Goal: Task Accomplishment & Management: Use online tool/utility

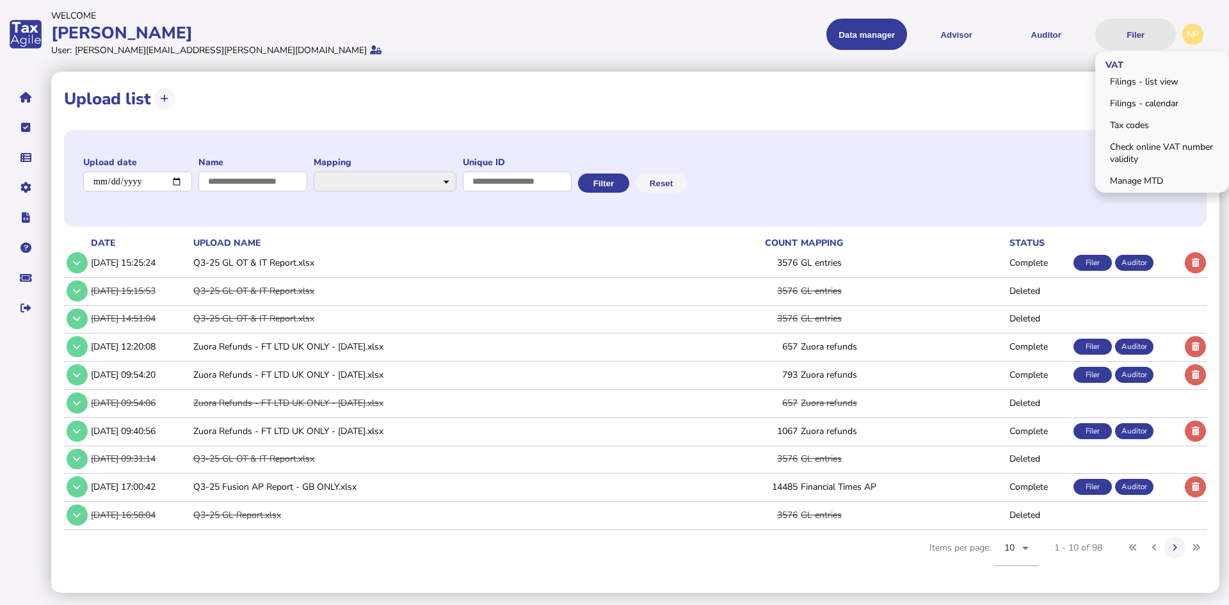
click at [1139, 31] on button "Filer" at bounding box center [1135, 34] width 81 height 31
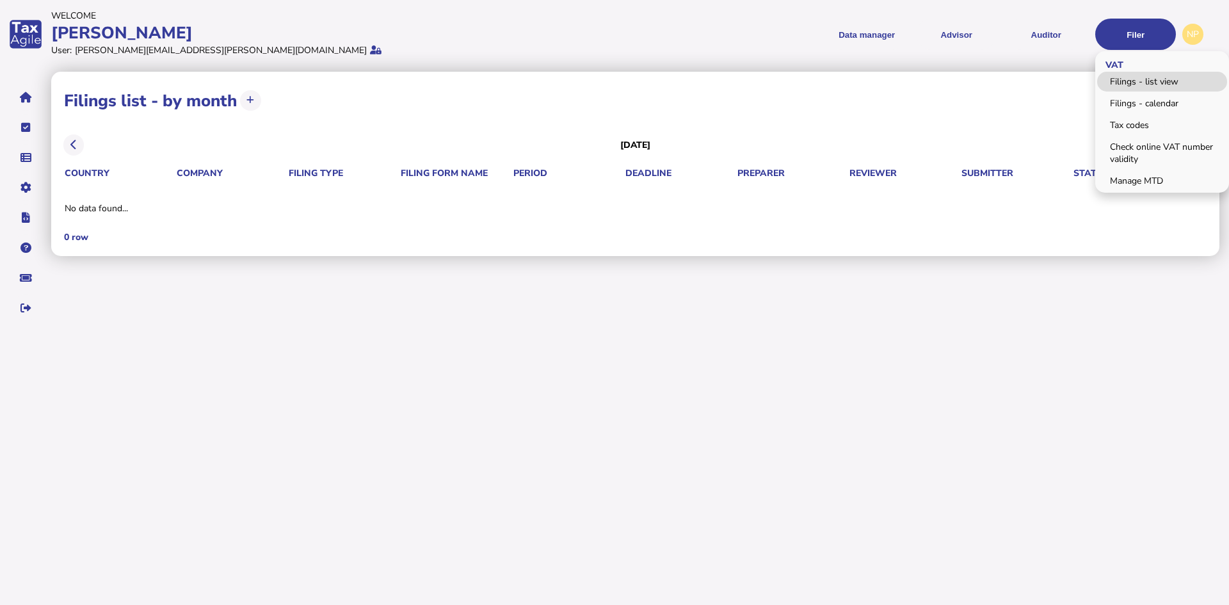
click at [1164, 80] on link "Filings - list view" at bounding box center [1162, 82] width 130 height 20
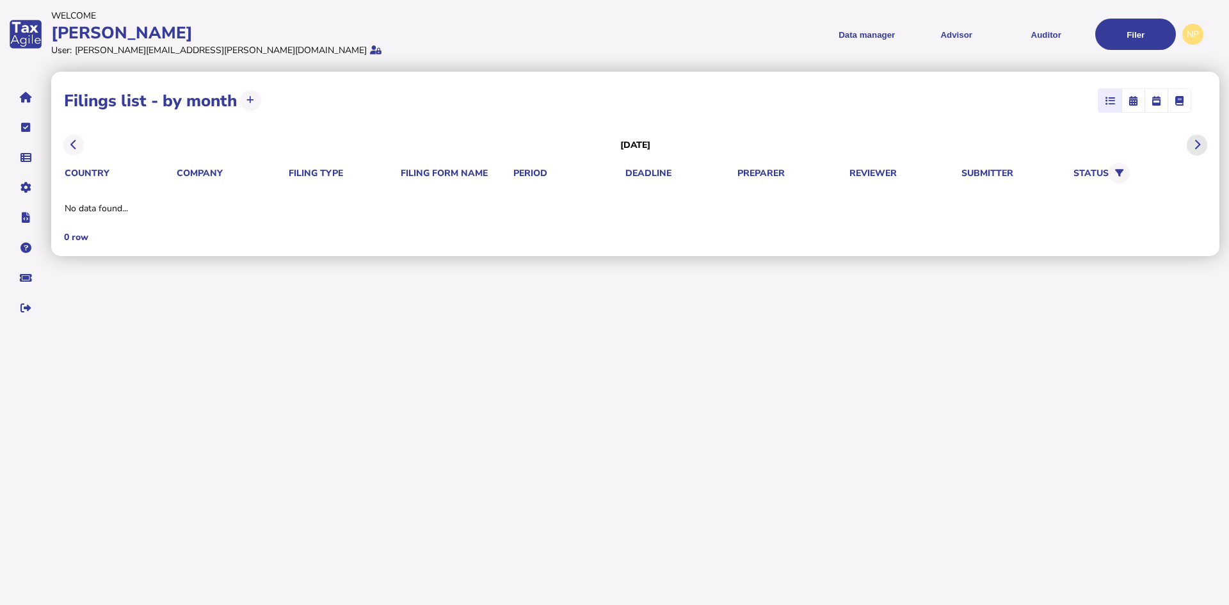
click at [1196, 145] on icon at bounding box center [1197, 145] width 6 height 1
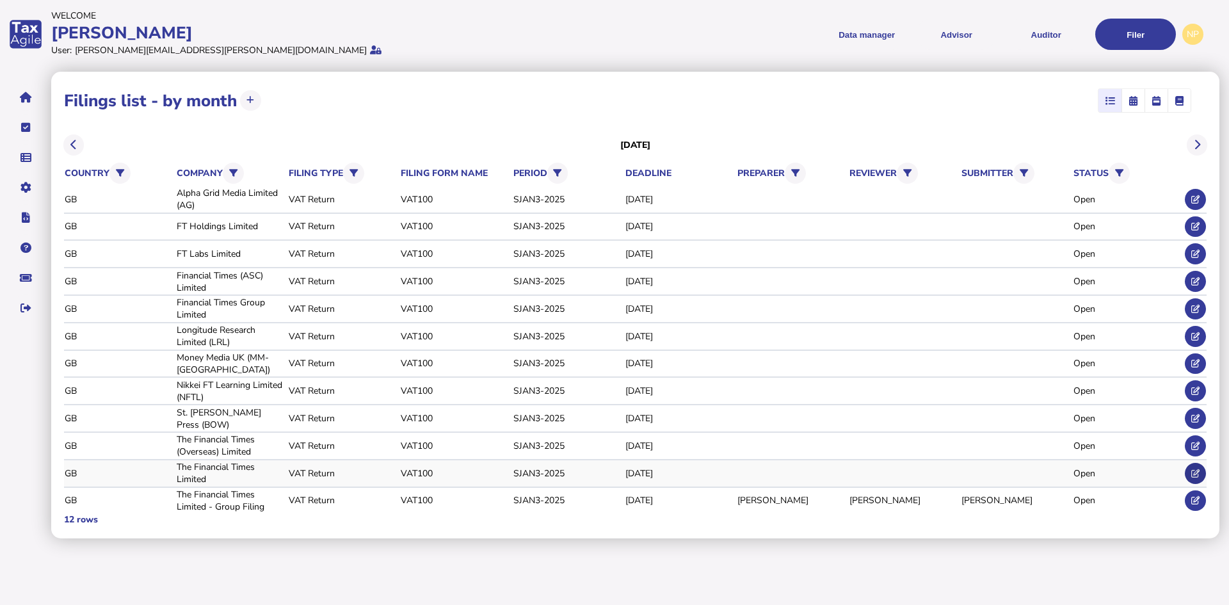
click at [1198, 470] on icon at bounding box center [1195, 473] width 8 height 8
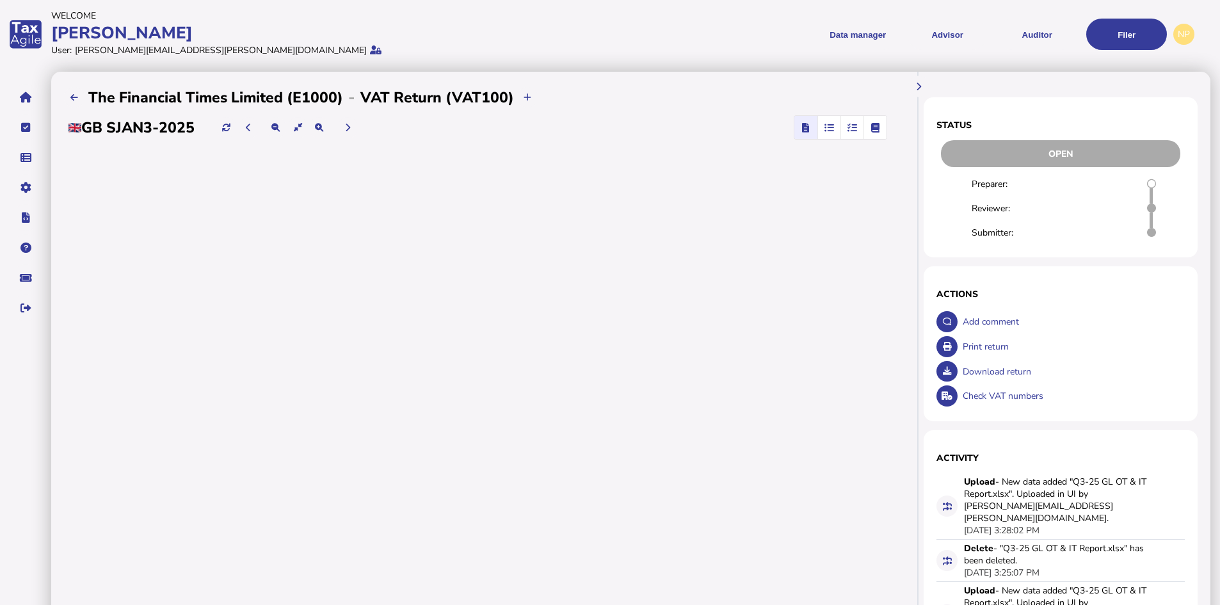
click at [853, 127] on icon "button" at bounding box center [852, 127] width 10 height 1
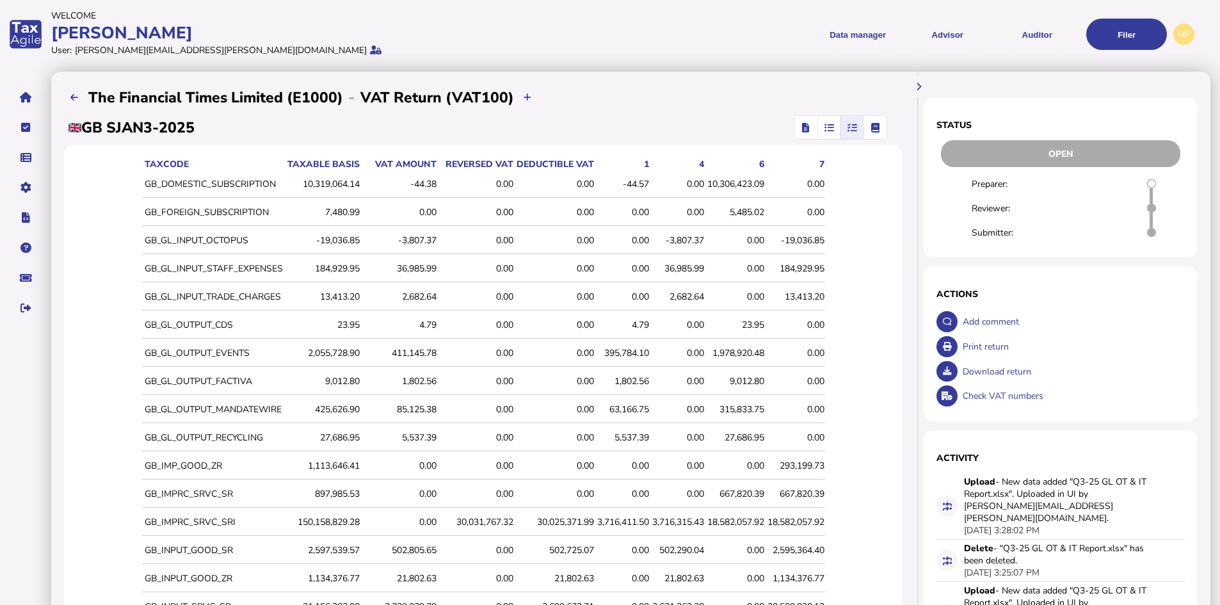
click at [630, 408] on div "63,166.75" at bounding box center [623, 409] width 52 height 12
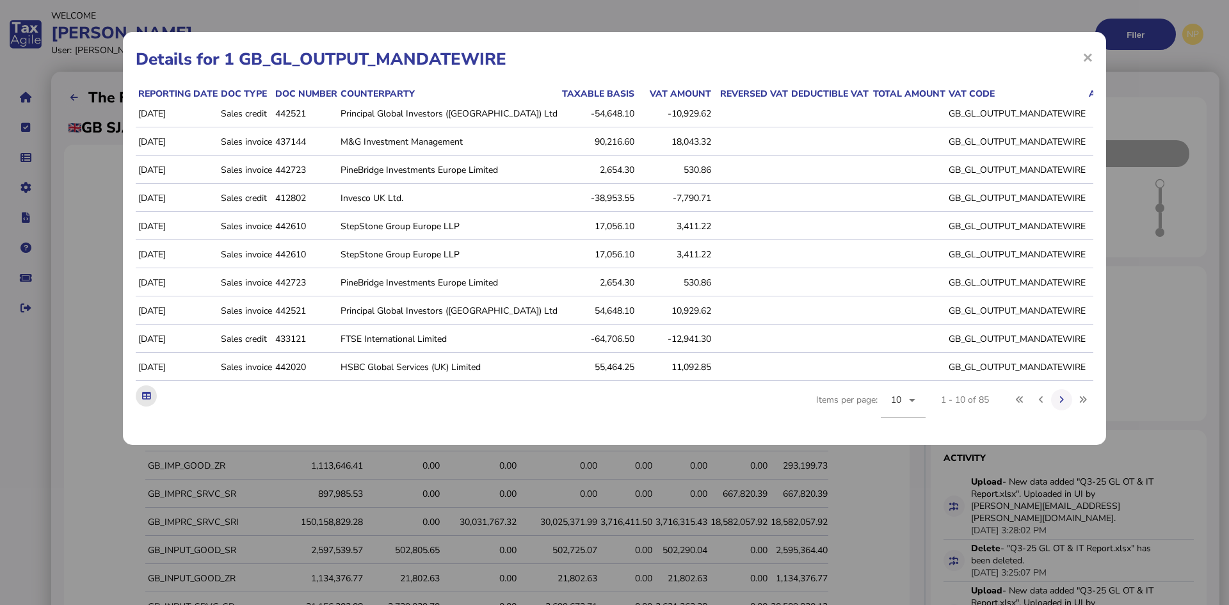
click at [145, 400] on icon at bounding box center [146, 396] width 8 height 8
click at [1083, 57] on span "×" at bounding box center [1087, 57] width 11 height 24
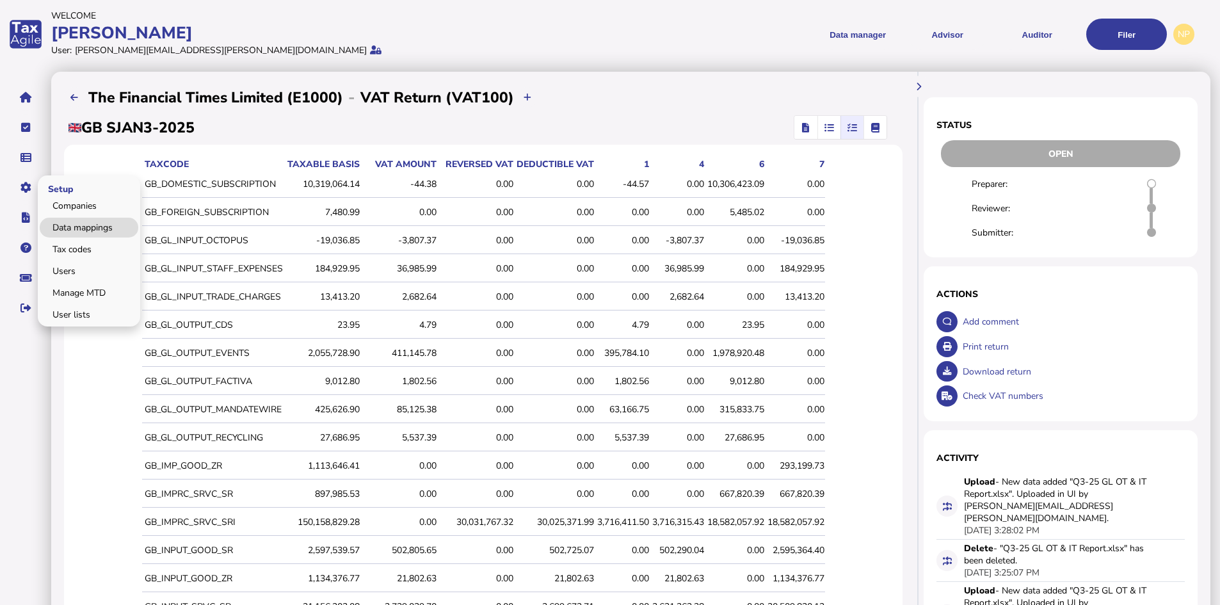
click at [90, 225] on link "Data mappings" at bounding box center [89, 228] width 99 height 20
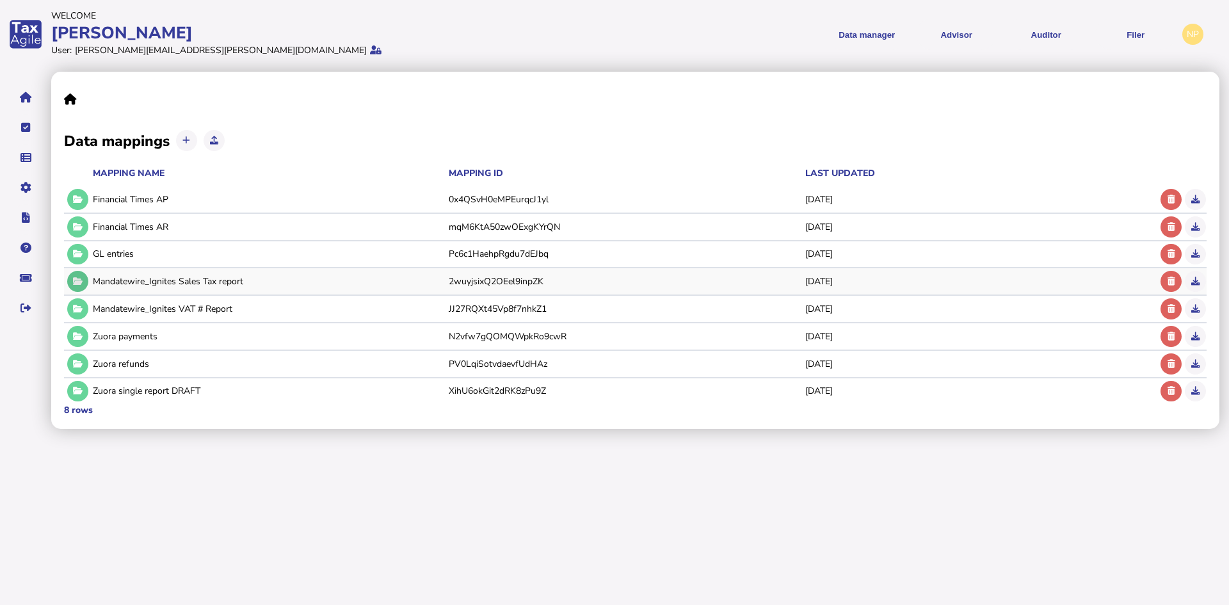
click at [79, 278] on icon at bounding box center [78, 281] width 10 height 8
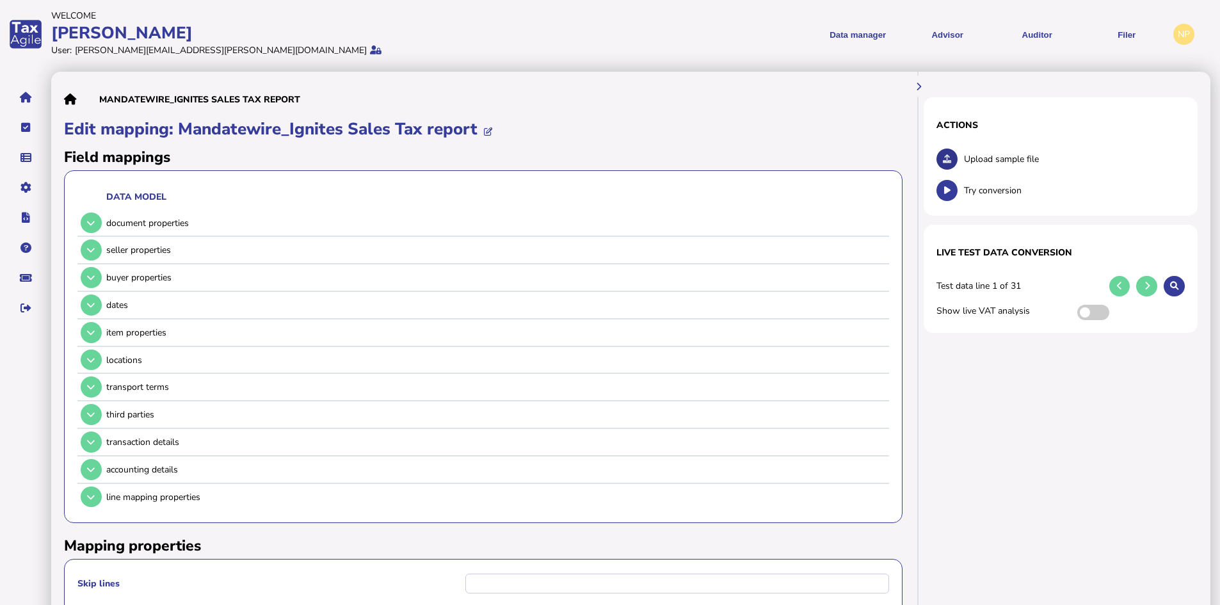
click at [947, 156] on icon at bounding box center [947, 159] width 8 height 8
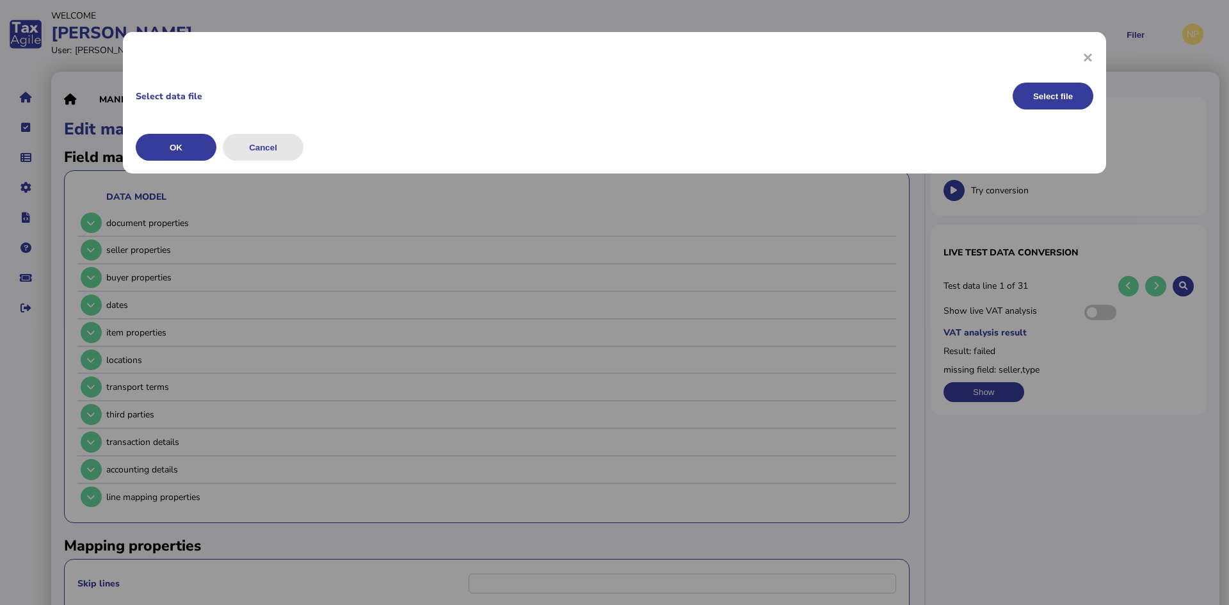
click at [269, 139] on button "Cancel" at bounding box center [263, 147] width 81 height 27
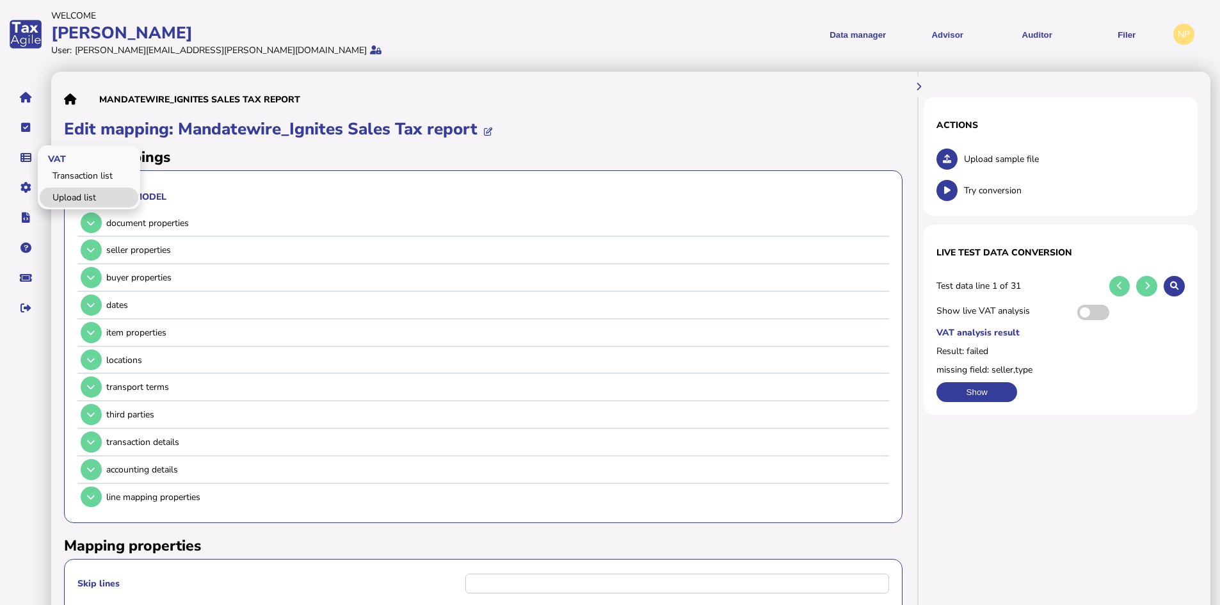
click at [65, 193] on link "Upload list" at bounding box center [89, 198] width 99 height 20
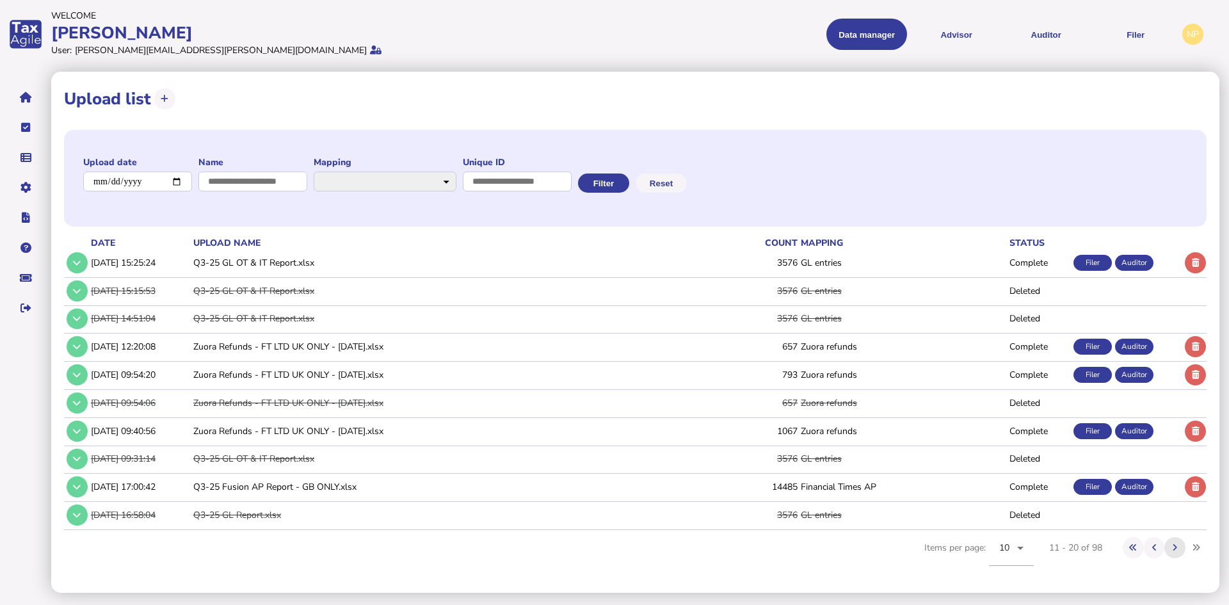
click at [1175, 543] on icon at bounding box center [1175, 547] width 4 height 8
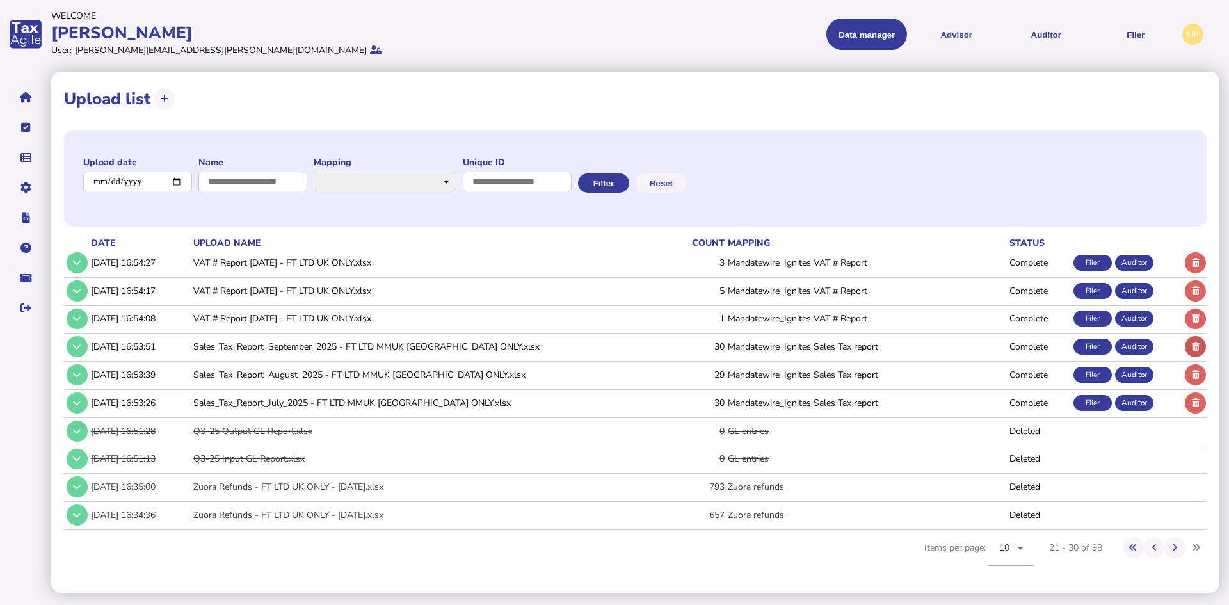
click at [1196, 342] on icon at bounding box center [1196, 346] width 8 height 8
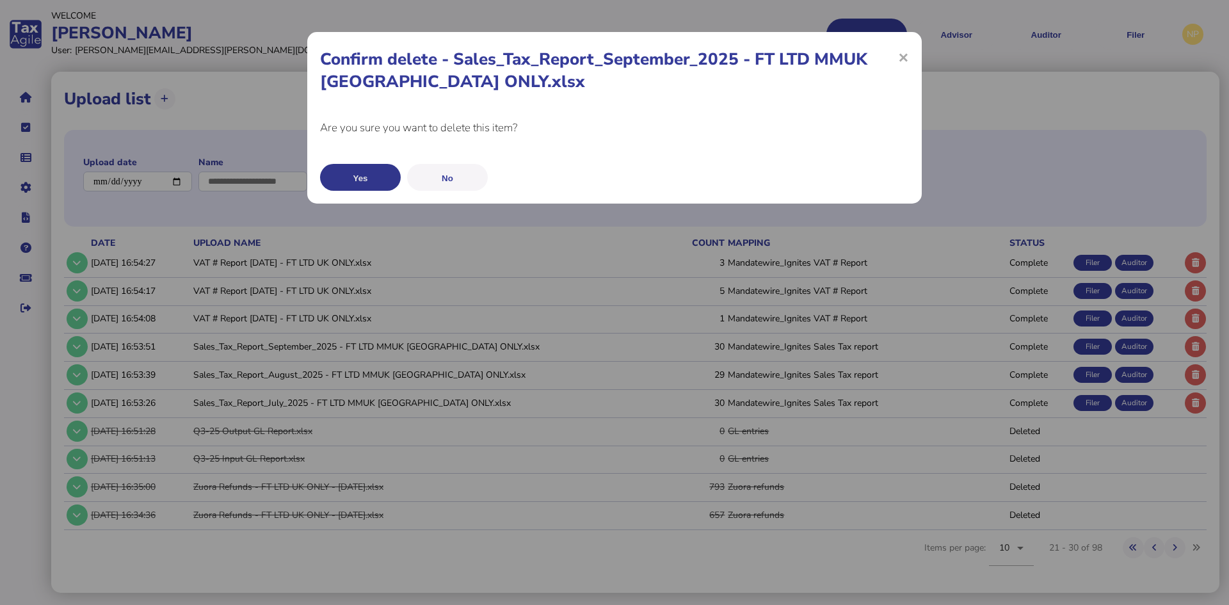
click at [355, 173] on button "Yes" at bounding box center [360, 177] width 81 height 27
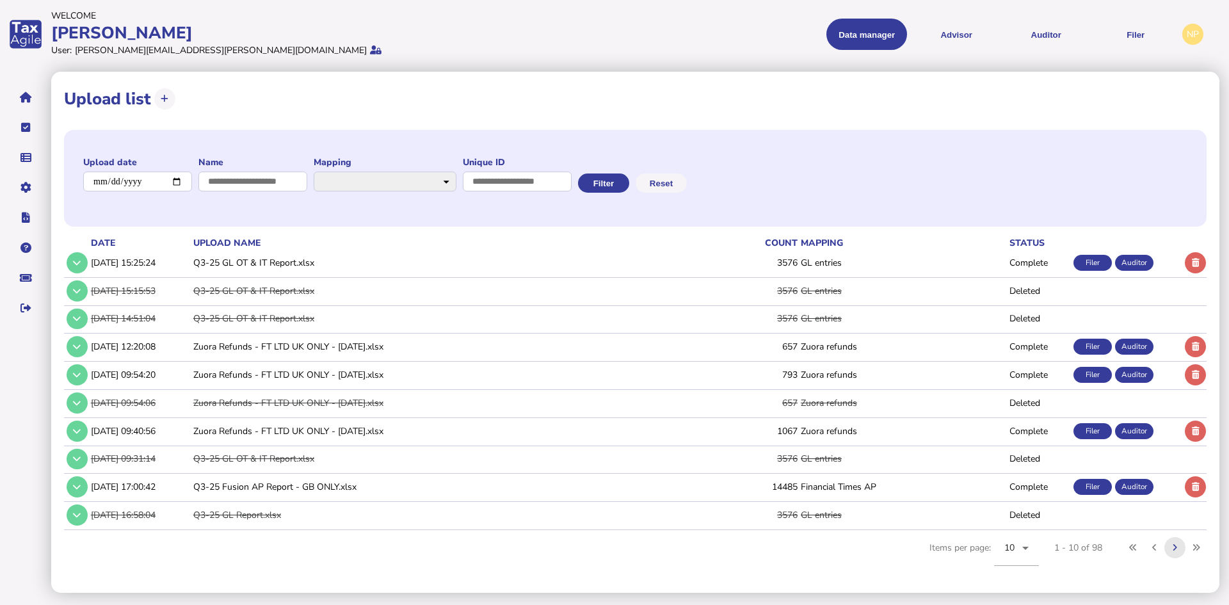
click at [1175, 546] on icon at bounding box center [1175, 547] width 4 height 8
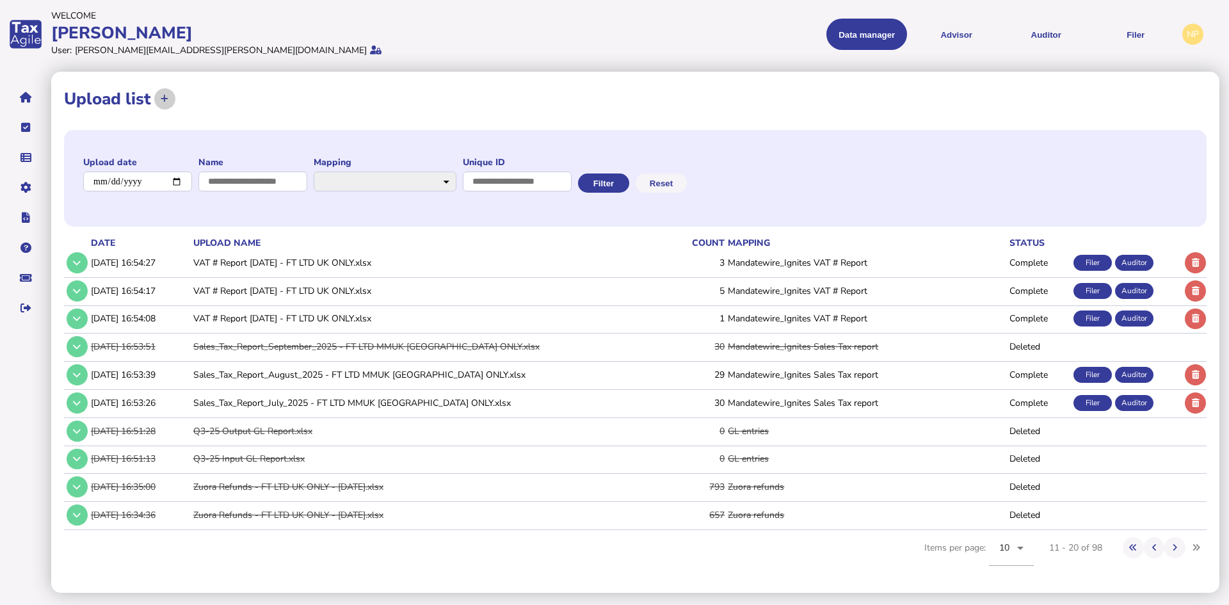
click at [164, 97] on icon at bounding box center [165, 99] width 8 height 8
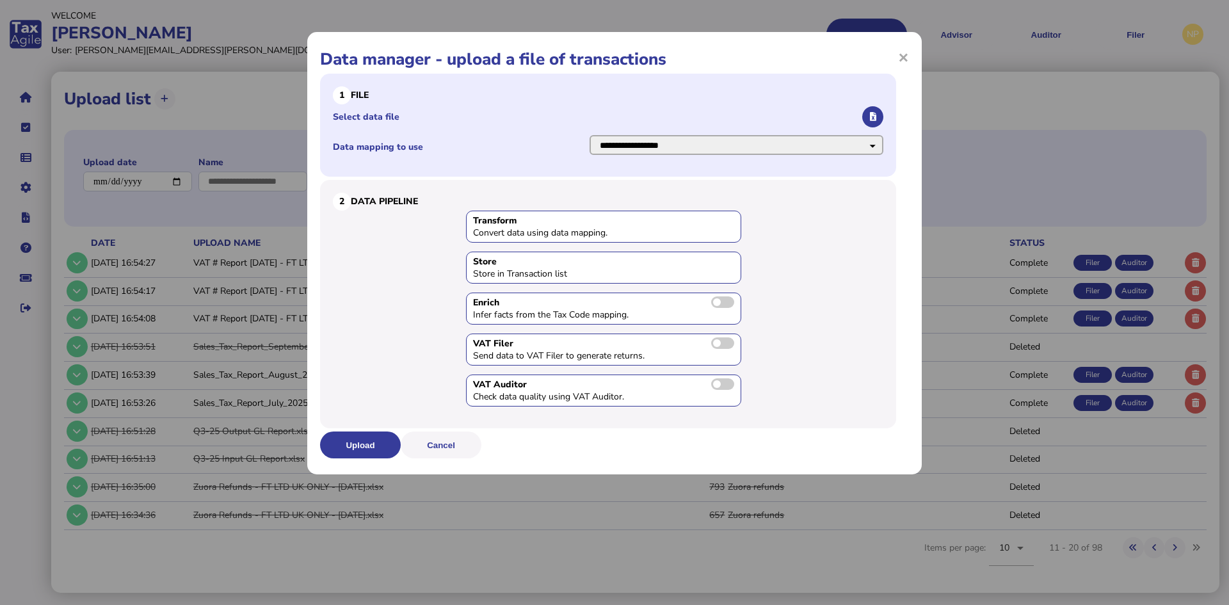
click at [799, 141] on select "**********" at bounding box center [736, 145] width 294 height 20
select select "**********"
click at [589, 135] on select "**********" at bounding box center [736, 145] width 294 height 20
click at [871, 115] on icon "button" at bounding box center [873, 117] width 6 height 8
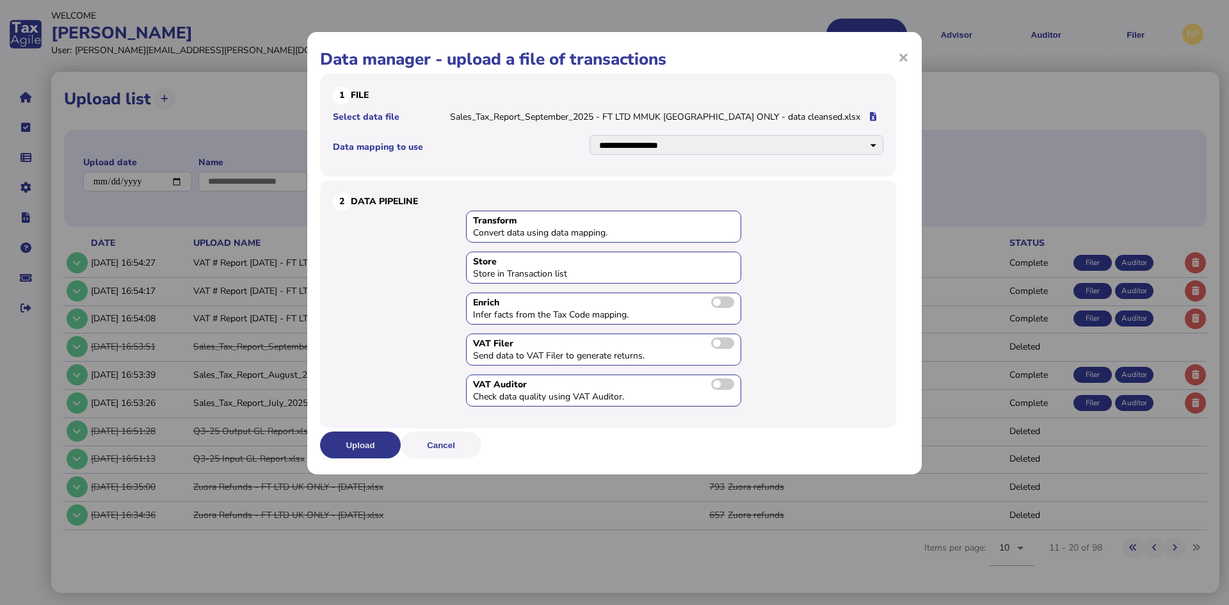
click at [352, 443] on button "Upload" at bounding box center [360, 444] width 81 height 27
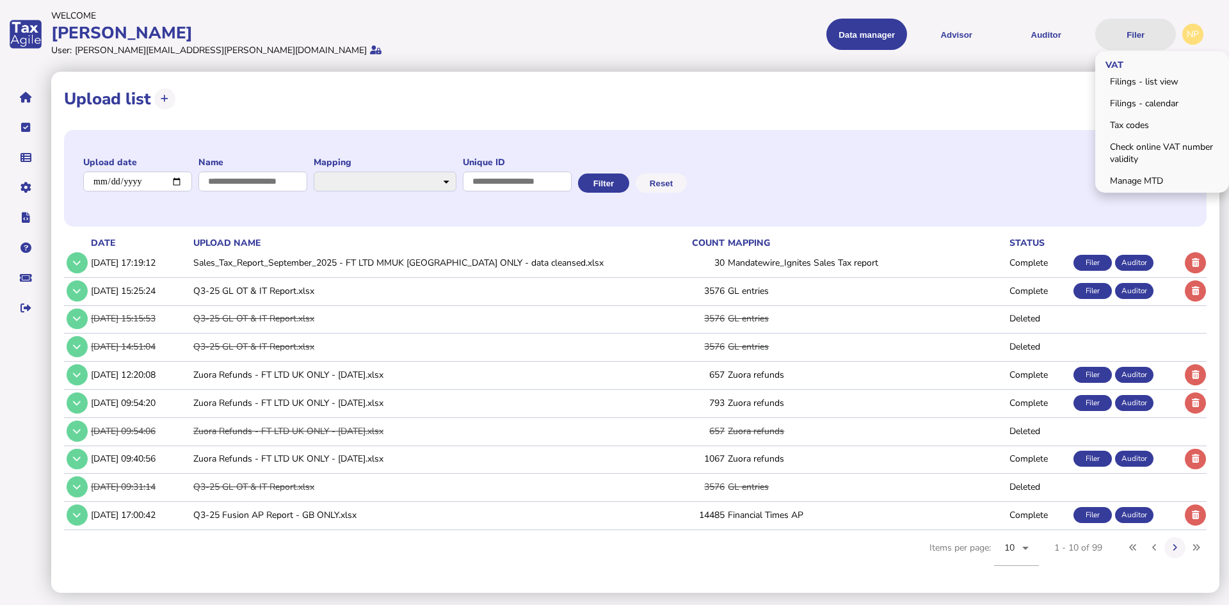
click at [1141, 38] on button "Filer" at bounding box center [1135, 34] width 81 height 31
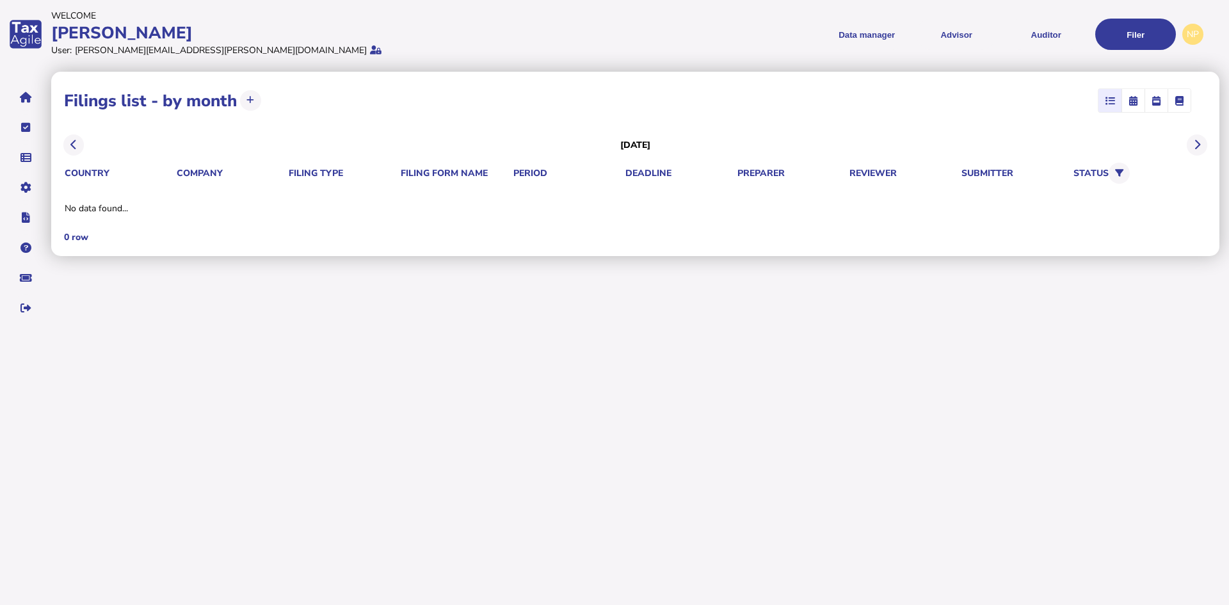
click at [1153, 77] on div "**********" at bounding box center [635, 164] width 1168 height 184
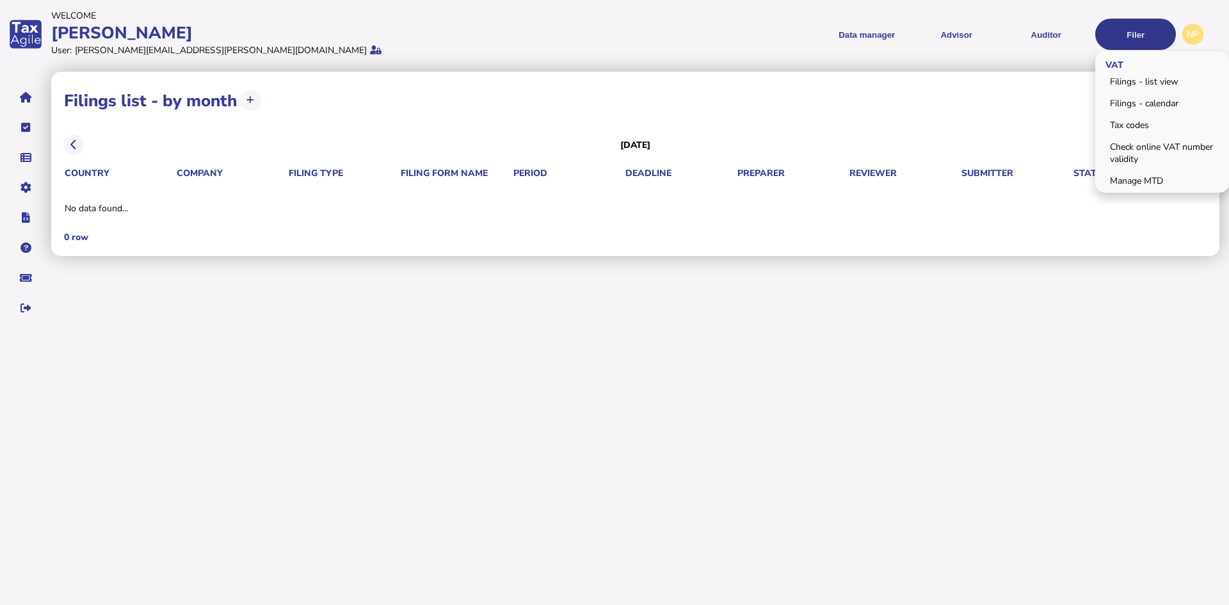
click at [1148, 41] on button "Filer" at bounding box center [1135, 34] width 81 height 31
click at [1144, 82] on link "Filings - list view" at bounding box center [1162, 82] width 130 height 20
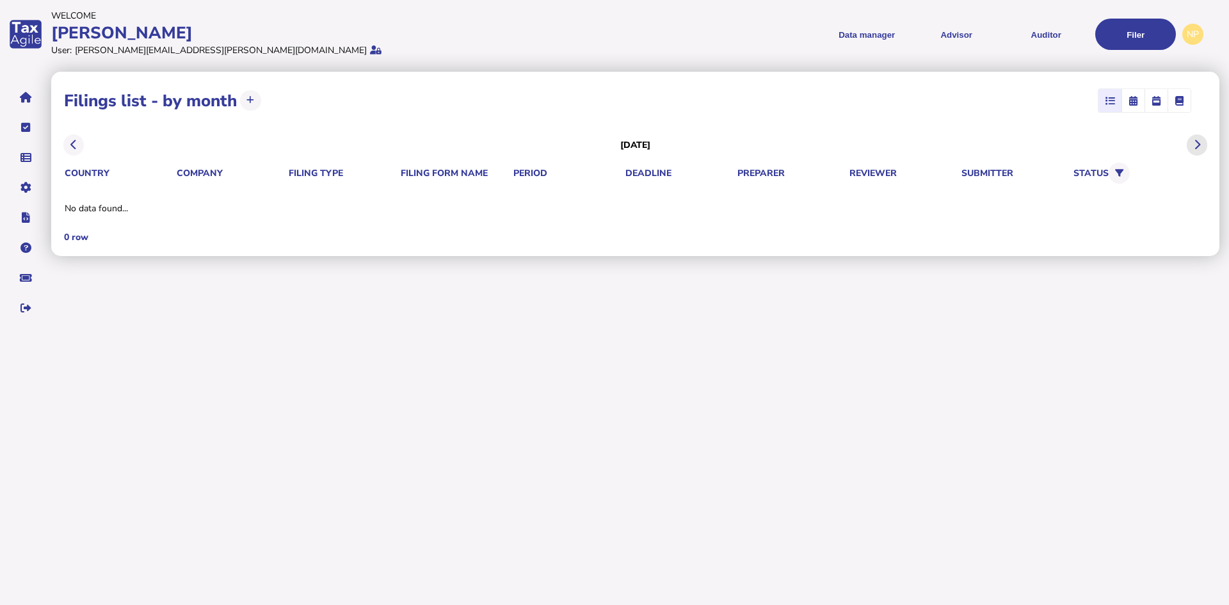
click at [1194, 145] on icon at bounding box center [1197, 145] width 6 height 1
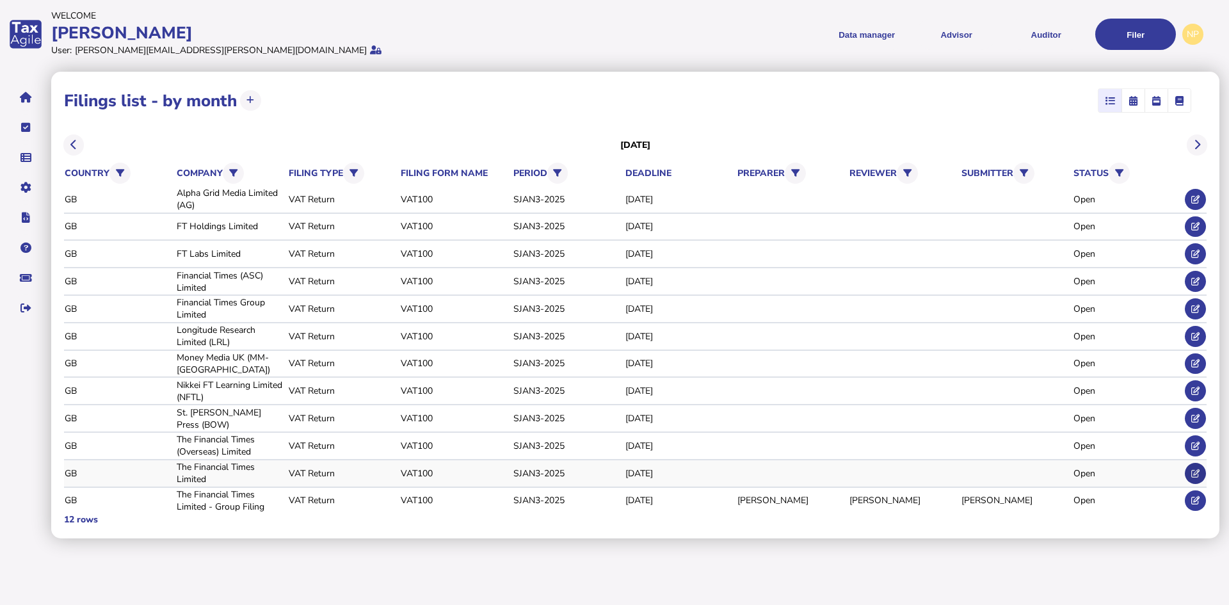
click at [1188, 468] on button at bounding box center [1195, 473] width 21 height 21
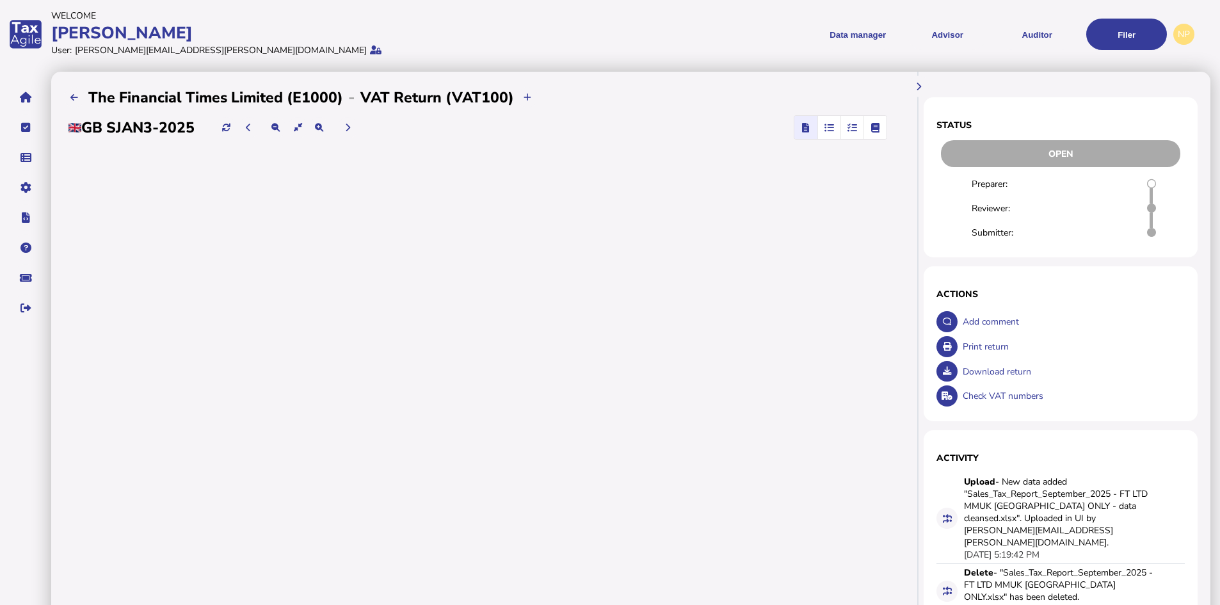
click at [849, 127] on icon "button" at bounding box center [852, 127] width 10 height 1
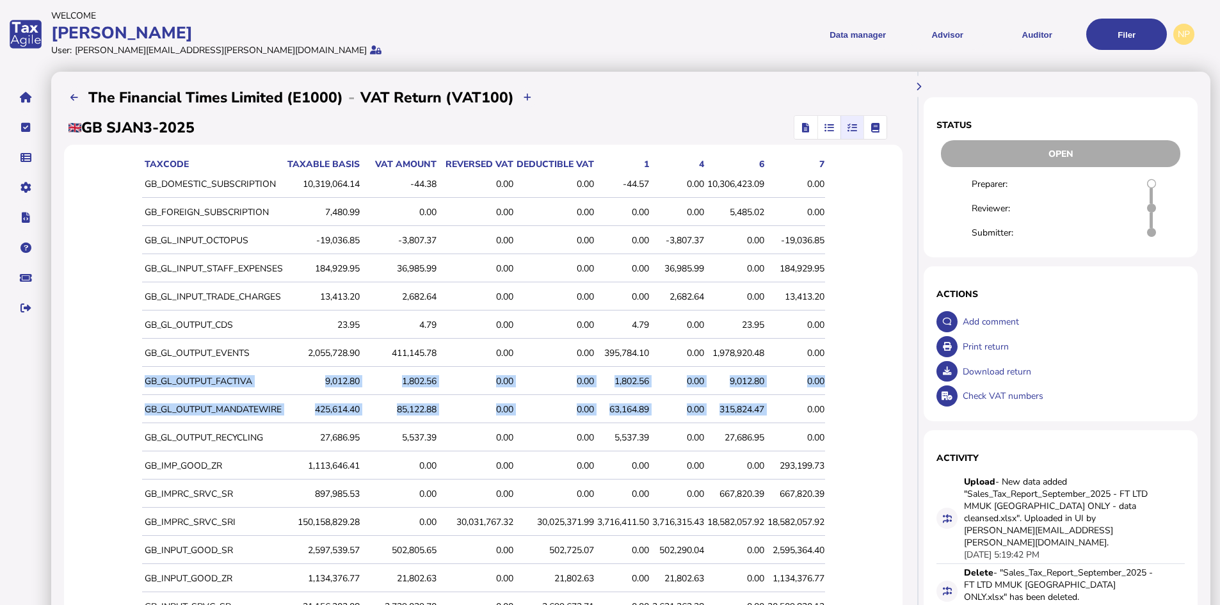
drag, startPoint x: 136, startPoint y: 394, endPoint x: 803, endPoint y: 420, distance: 668.1
click at [803, 420] on tbody "GB_DOMESTIC_SUBSCRIPTION 10,319,064.14 -44.38 0.00 0.00 -44.57 0.00 10,306,423.…" at bounding box center [483, 452] width 683 height 563
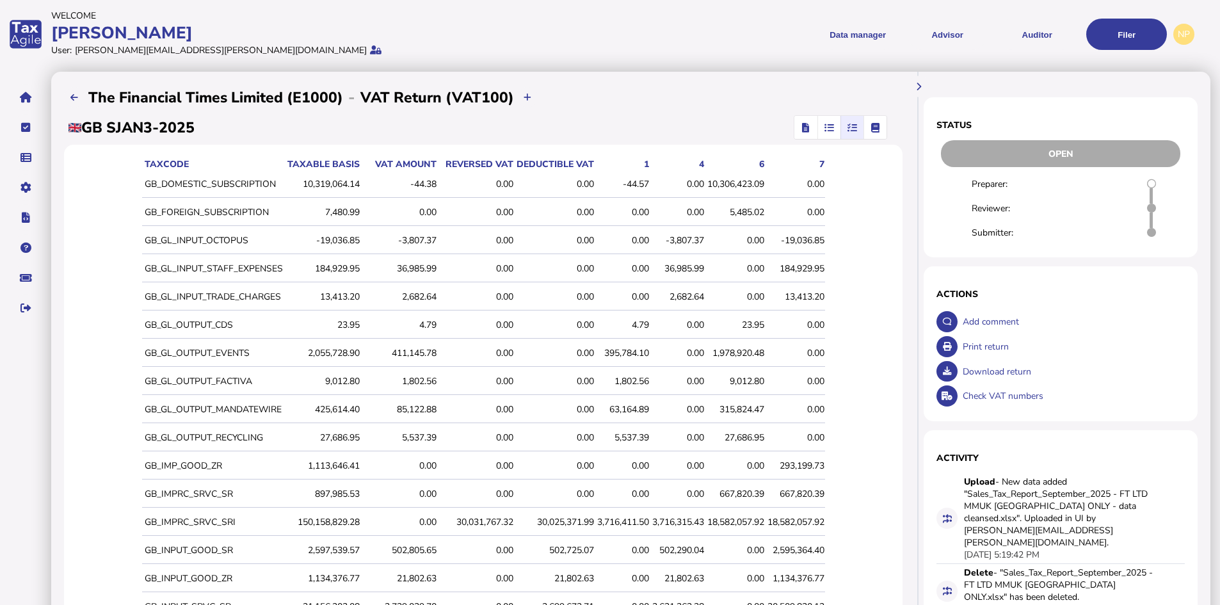
click at [286, 423] on td at bounding box center [483, 423] width 683 height 1
drag, startPoint x: 138, startPoint y: 405, endPoint x: 830, endPoint y: 406, distance: 692.5
click at [825, 406] on tr "GB_GL_OUTPUT_MANDATEWIRE 425,614.40 85,122.88 0.00 0.00 63,164.89 0.00 315,824.…" at bounding box center [483, 409] width 683 height 27
copy tr "GB_GL_OUTPUT_MANDATEWIRE 425,614.40 85,122.88 0.00 0.00 63,164.89 0.00 315,824.…"
